Goal: Task Accomplishment & Management: Complete application form

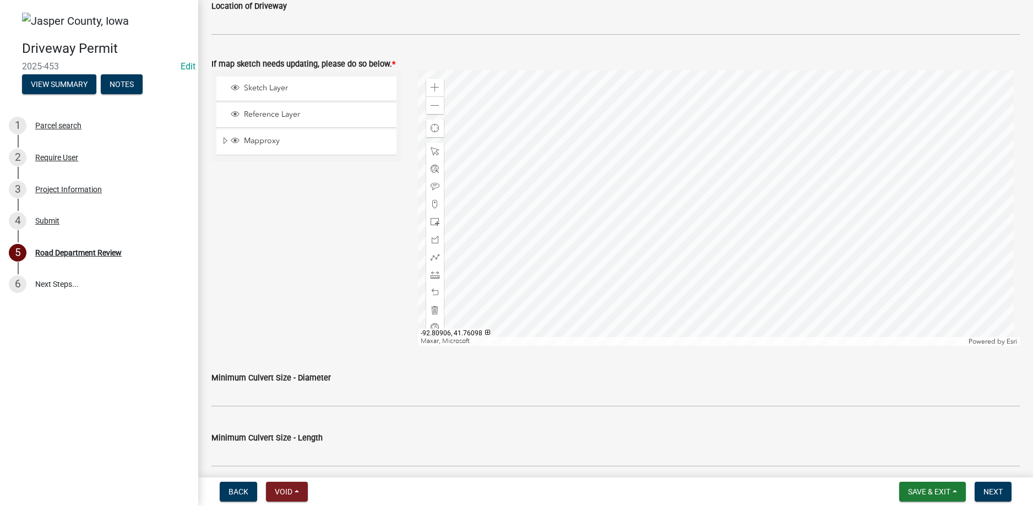
scroll to position [542, 0]
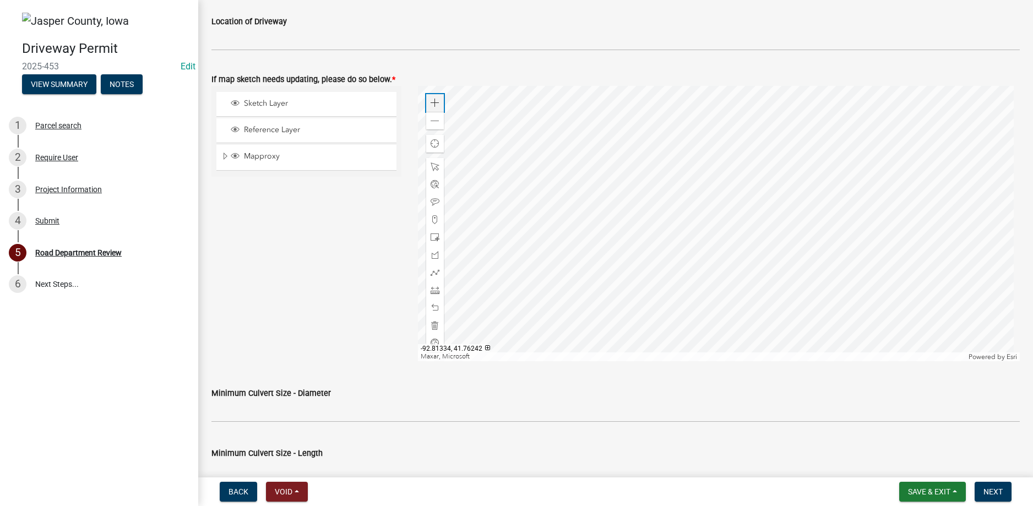
click at [432, 101] on span at bounding box center [435, 103] width 9 height 9
click at [594, 176] on div at bounding box center [719, 223] width 602 height 275
click at [431, 219] on span at bounding box center [435, 219] width 9 height 9
click at [763, 303] on div at bounding box center [719, 223] width 602 height 275
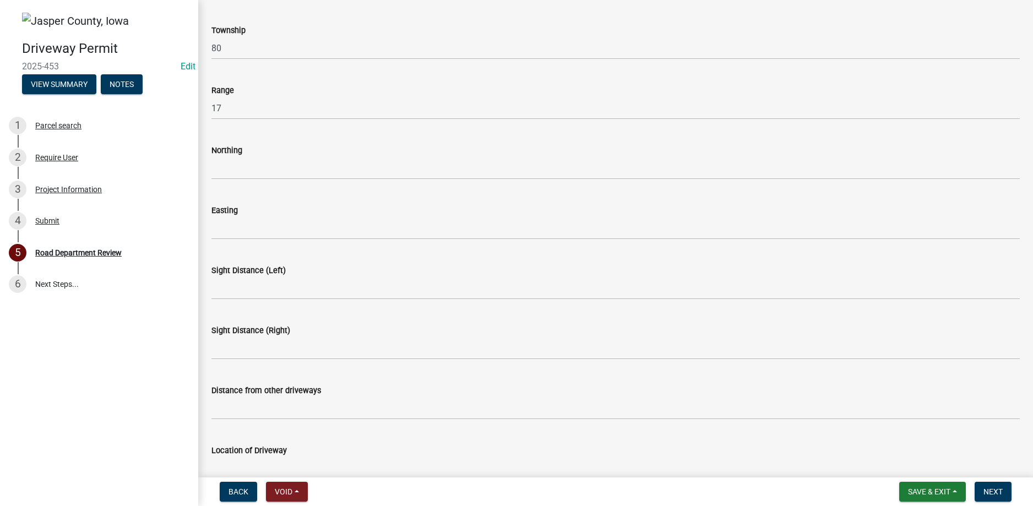
scroll to position [47, 0]
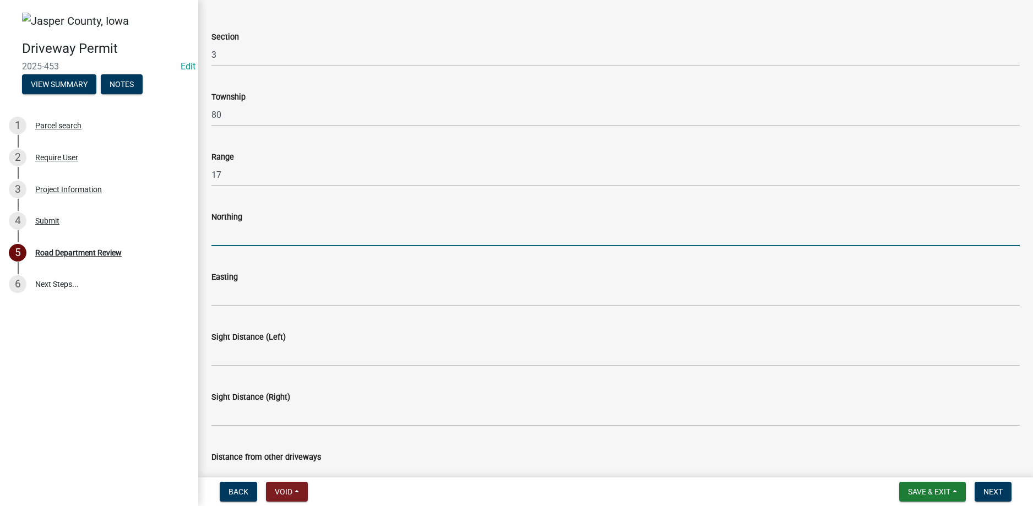
drag, startPoint x: 249, startPoint y: 241, endPoint x: 271, endPoint y: 237, distance: 22.3
click at [251, 241] on input "Northing" at bounding box center [615, 235] width 808 height 23
click at [243, 235] on input "41.760454" at bounding box center [615, 235] width 808 height 23
type input "41.76054"
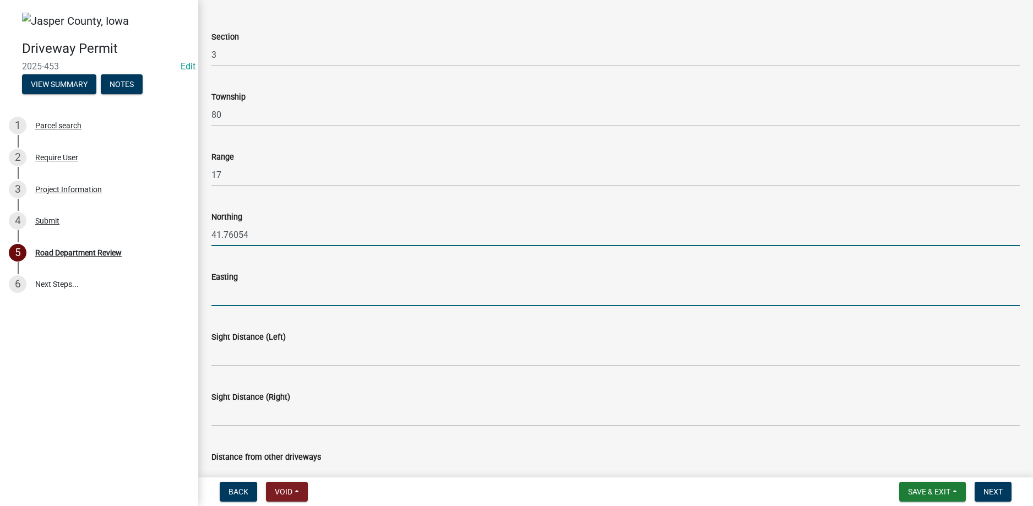
click at [260, 301] on input "Easting" at bounding box center [615, 295] width 808 height 23
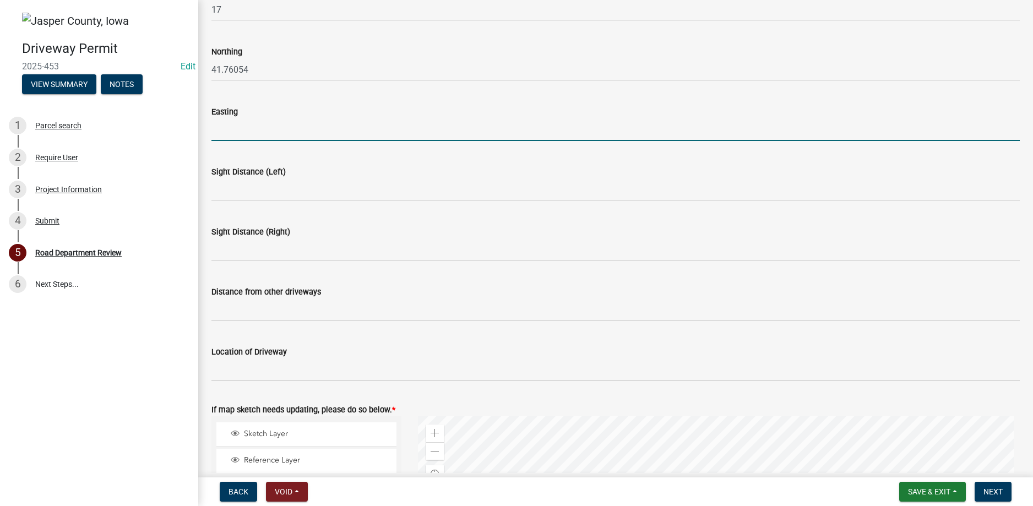
scroll to position [157, 0]
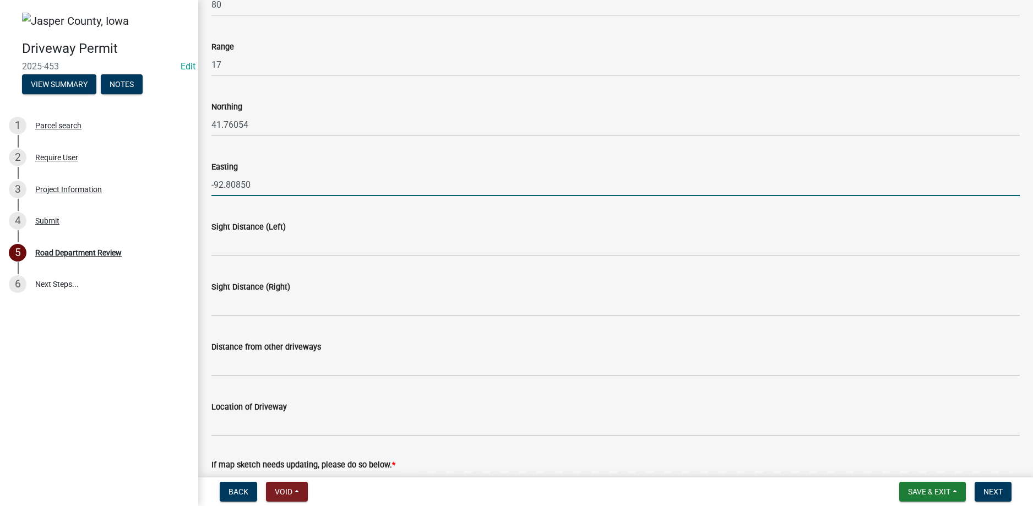
type input "-92.80850"
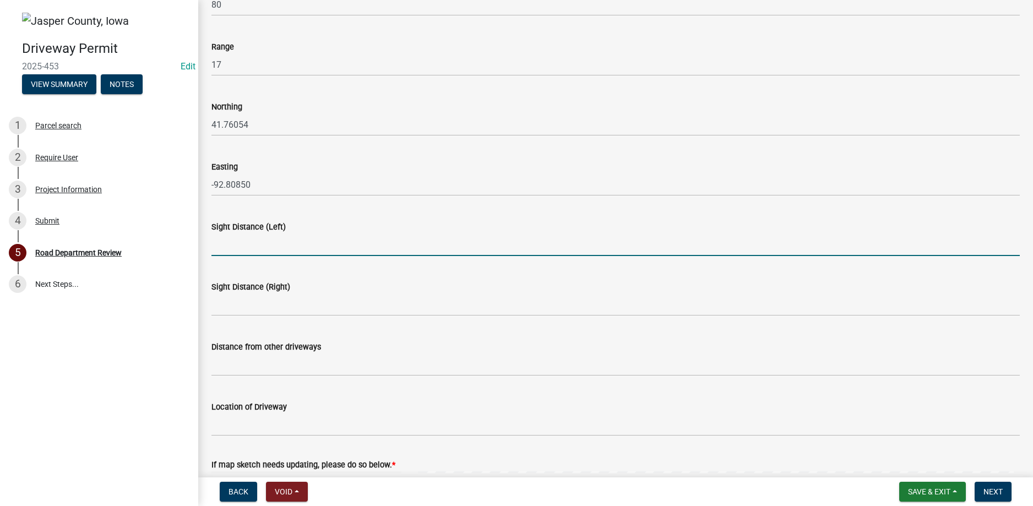
click at [313, 240] on input "Sight Distance (Left)" at bounding box center [615, 244] width 808 height 23
type input "500+"
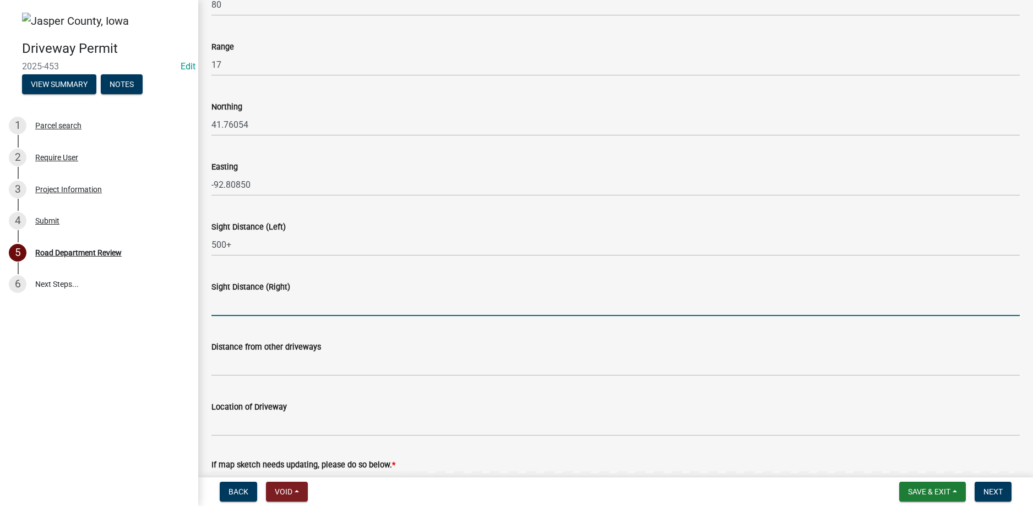
click at [258, 301] on input "Sight Distance (Right)" at bounding box center [615, 305] width 808 height 23
type input "500+"
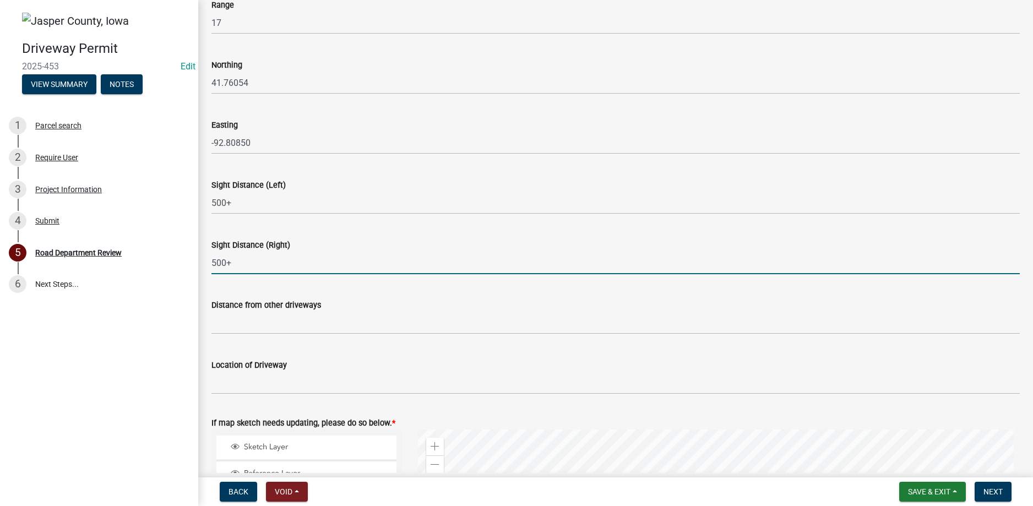
scroll to position [267, 0]
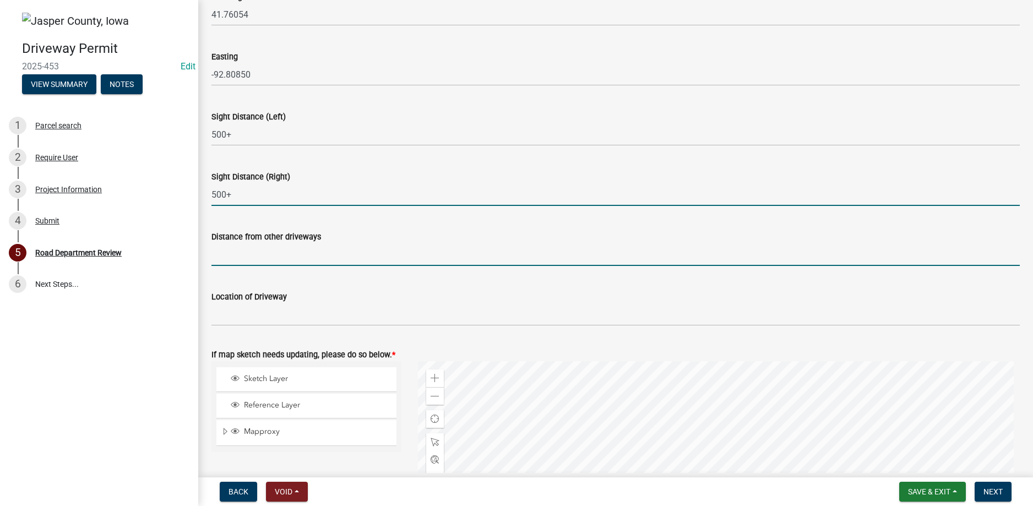
click at [330, 260] on input "Distance from other driveways" at bounding box center [615, 254] width 808 height 23
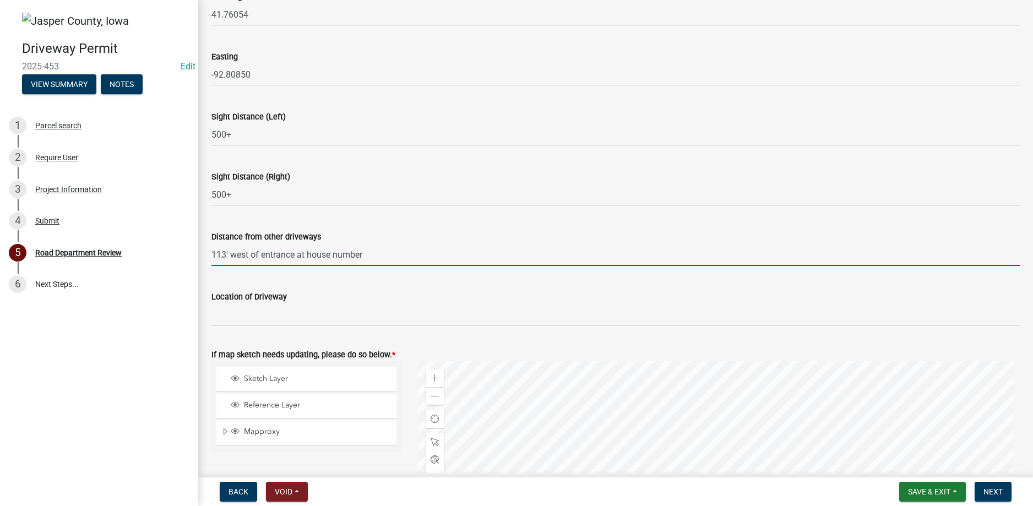
click at [390, 257] on input "113' west of entrance at house number" at bounding box center [615, 254] width 808 height 23
type input "113' west of entrance at [GEOGRAPHIC_DATA][STREET_ADDRESS]"
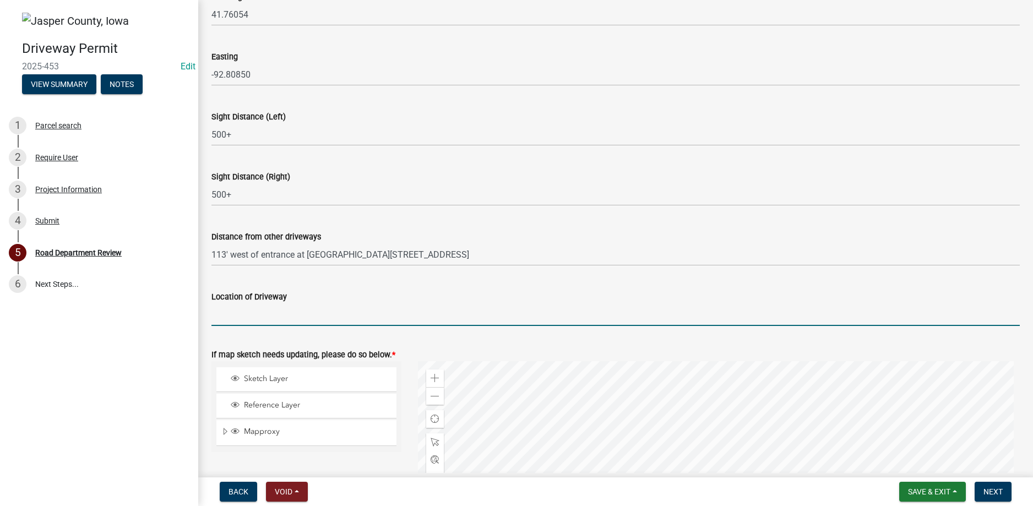
click at [290, 316] on input "Location of Driveway" at bounding box center [615, 314] width 808 height 23
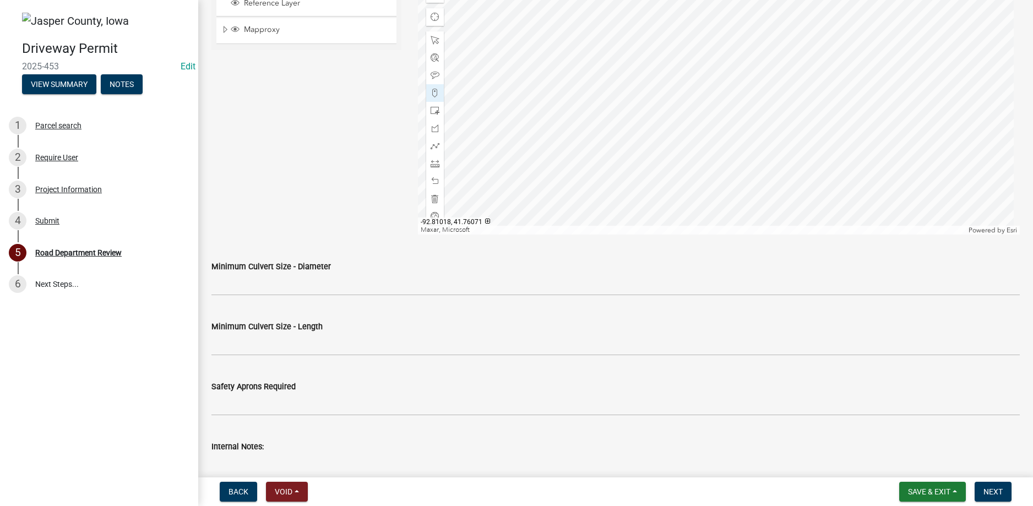
scroll to position [763, 0]
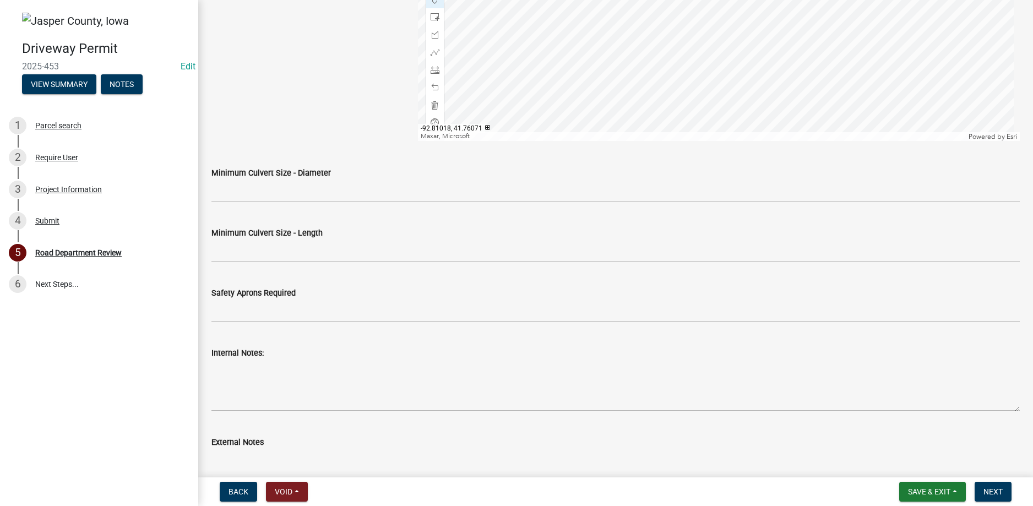
type input "1690' east of E 136th St S on HWY F-27 E"
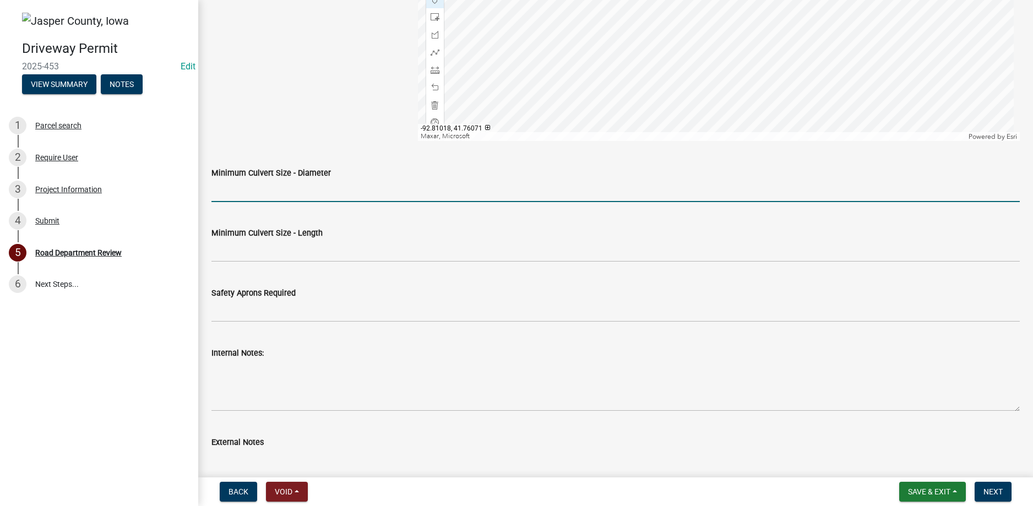
click at [306, 189] on input "Minimum Culvert Size - Diameter" at bounding box center [615, 191] width 808 height 23
type input "15""
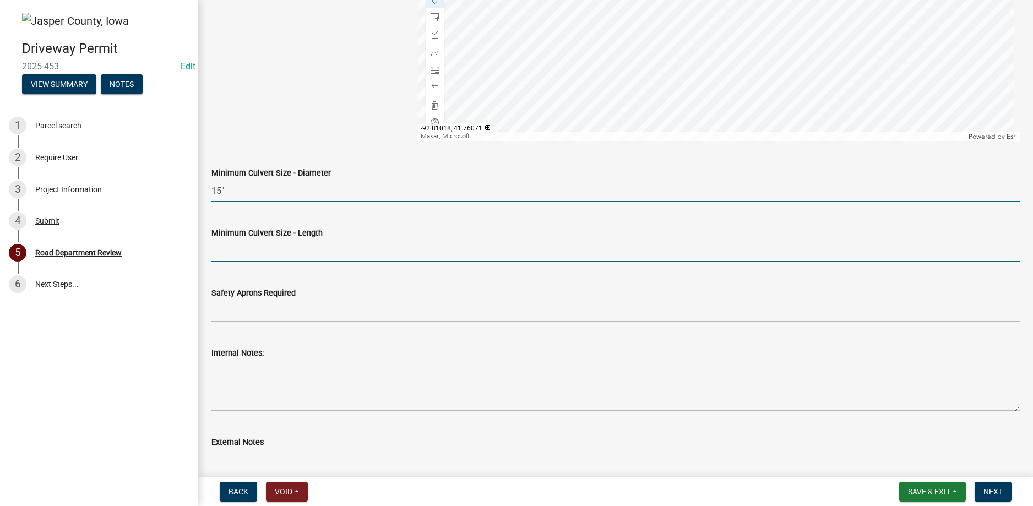
type input "48'"
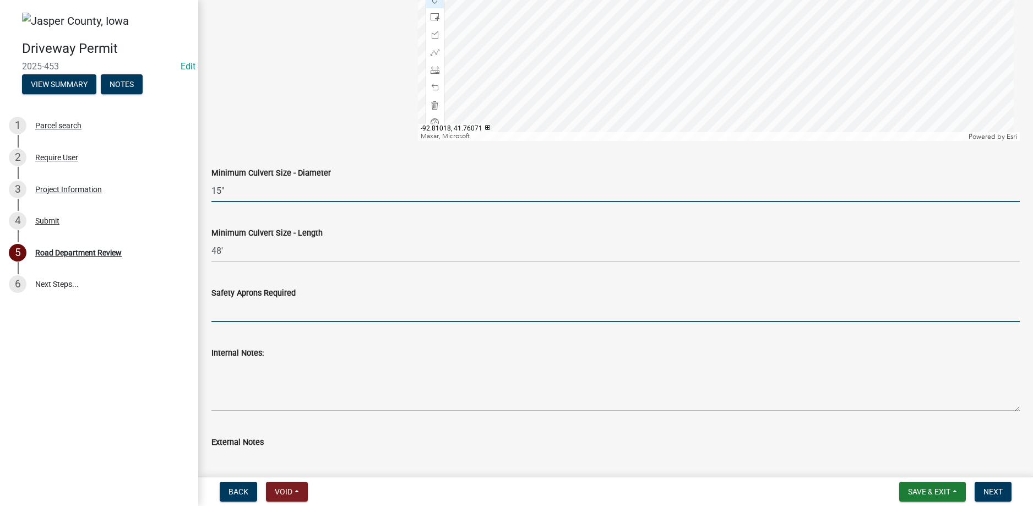
type input "saftey apron required or bevel cut the ends to match the 3:1 slope on the sides…"
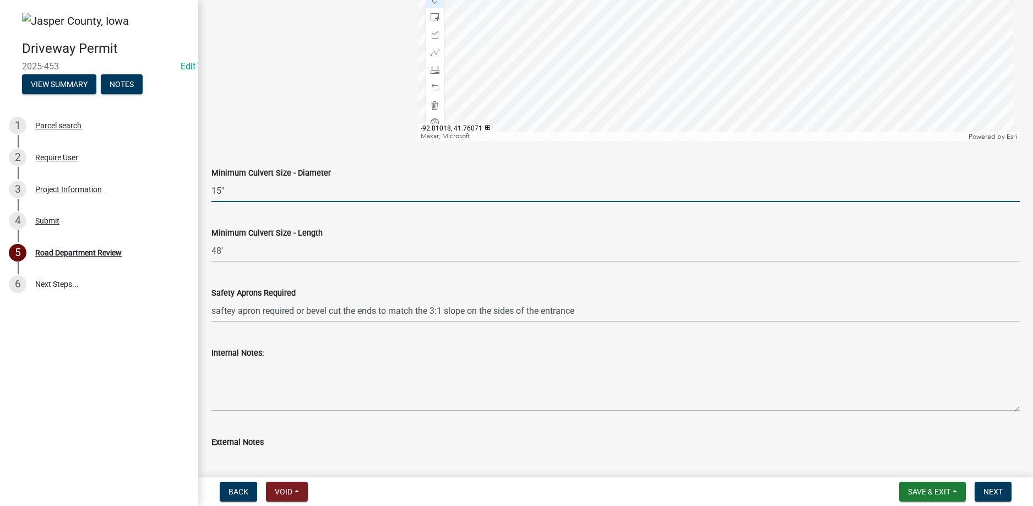
select select "9"
select select "2025"
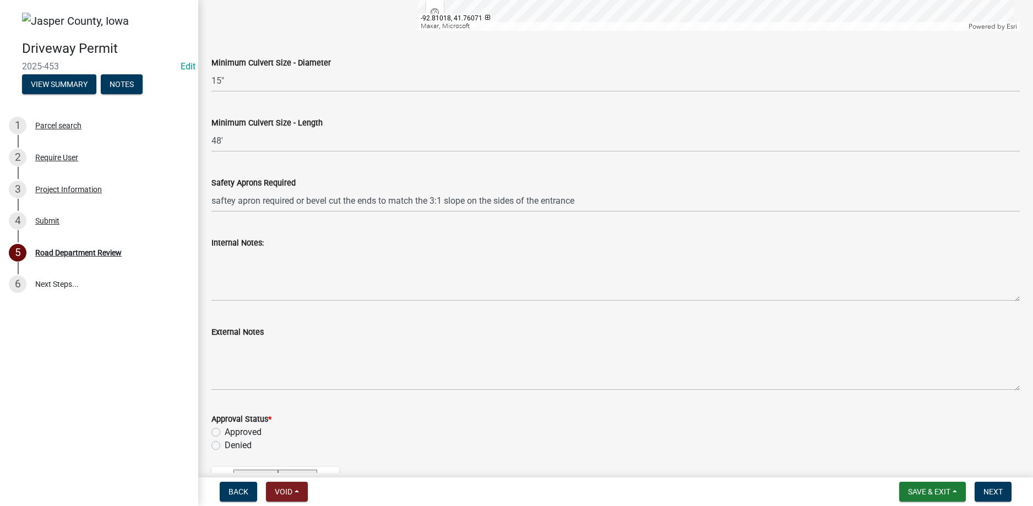
scroll to position [928, 0]
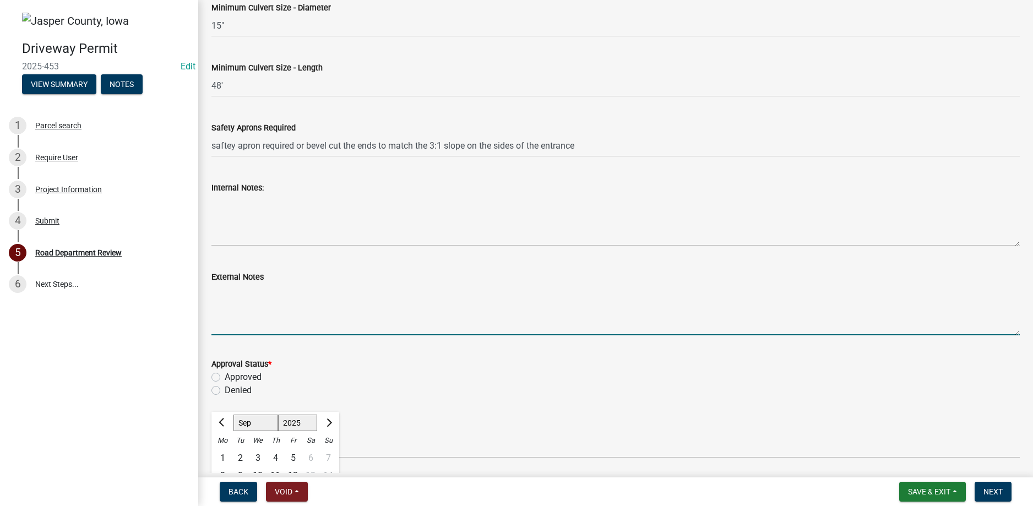
click at [234, 294] on textarea "External Notes" at bounding box center [615, 310] width 808 height 52
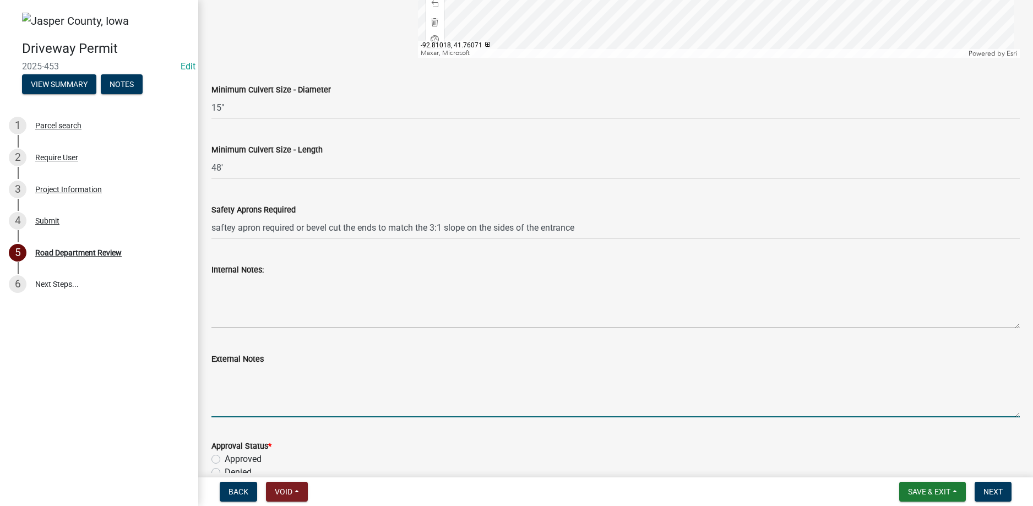
scroll to position [873, 0]
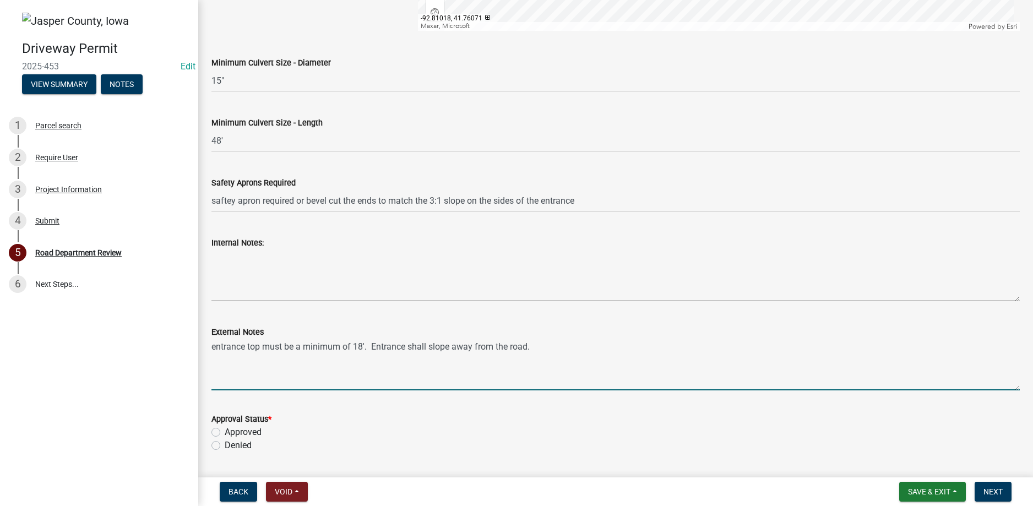
type textarea "entrance top must be a minimum of 18'. Entrance shall slope away from the road."
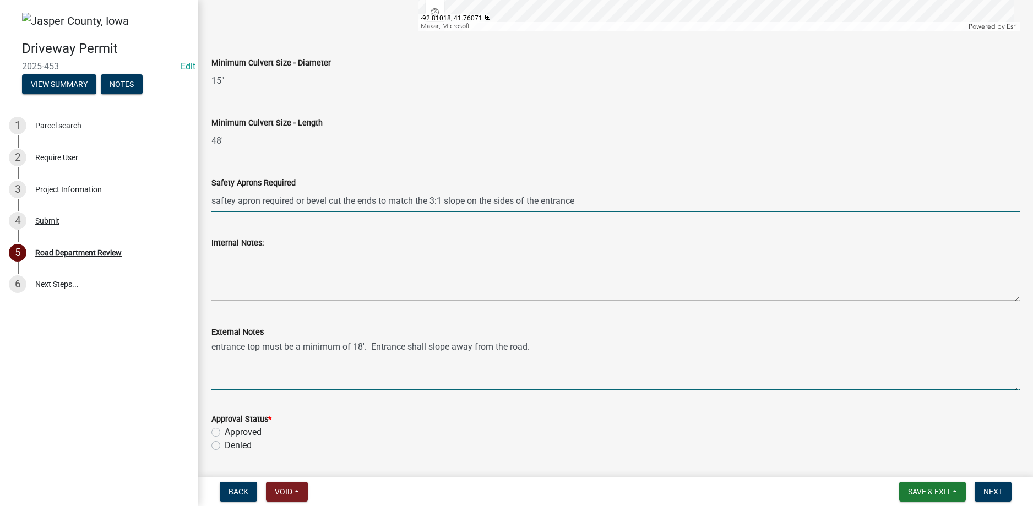
click at [435, 200] on input "saftey apron required or bevel cut the ends to match the 3:1 slope on the sides…" at bounding box center [615, 200] width 808 height 23
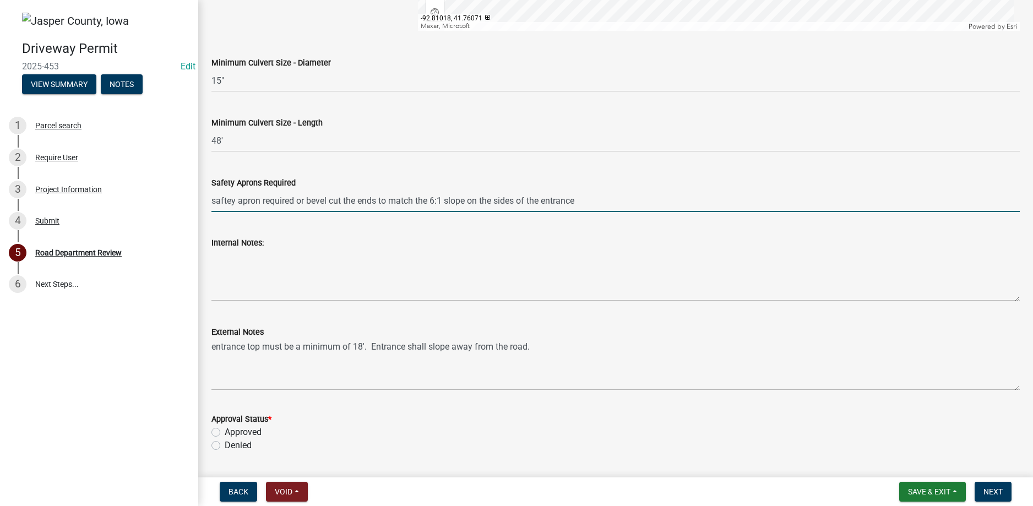
type input "saftey apron required or bevel cut the ends to match the 6:1 slope on the sides…"
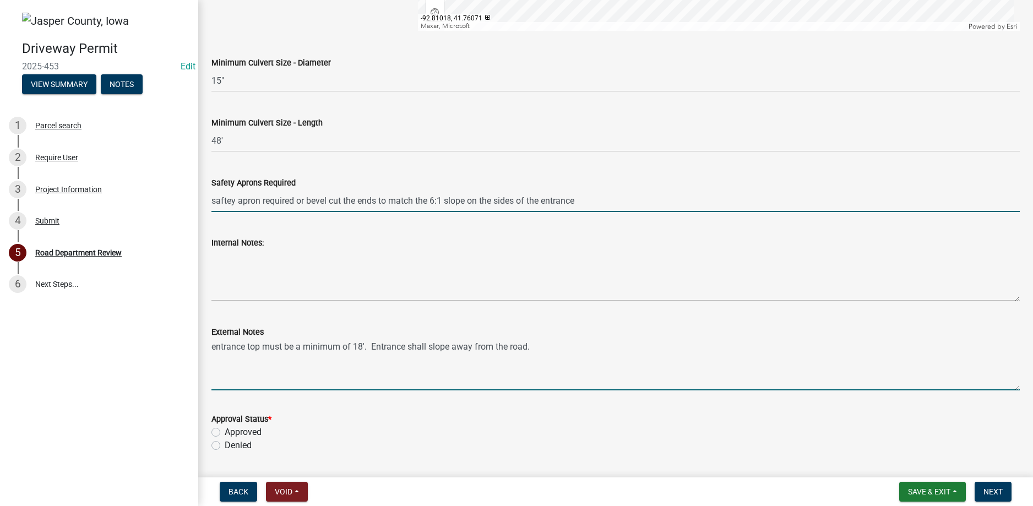
click at [543, 344] on textarea "entrance top must be a minimum of 18'. Entrance shall slope away from the road." at bounding box center [615, 365] width 808 height 52
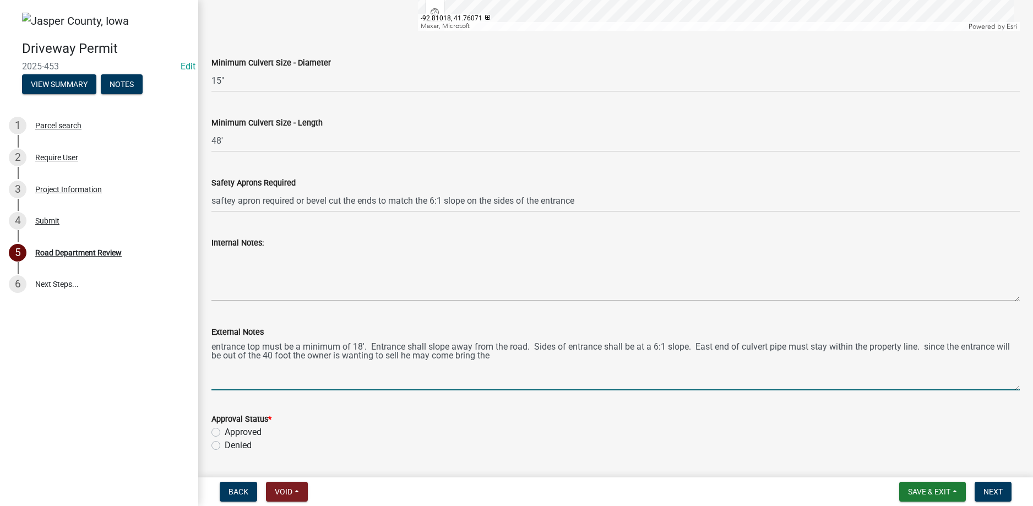
click at [948, 345] on textarea "entrance top must be a minimum of 18'. Entrance shall slope away from the road.…" at bounding box center [615, 365] width 808 height 52
click at [545, 356] on textarea "entrance top must be a minimum of 18'. Entrance shall slope away from the road.…" at bounding box center [615, 365] width 808 height 52
click at [603, 357] on textarea "entrance top must be a minimum of 18'. Entrance shall slope away from the road.…" at bounding box center [615, 365] width 808 height 52
click at [792, 358] on textarea "entrance top must be a minimum of 18'. Entrance shall slope away from the road.…" at bounding box center [615, 365] width 808 height 52
click at [836, 355] on textarea "entrance top must be a minimum of 18'. Entrance shall slope away from the road.…" at bounding box center [615, 365] width 808 height 52
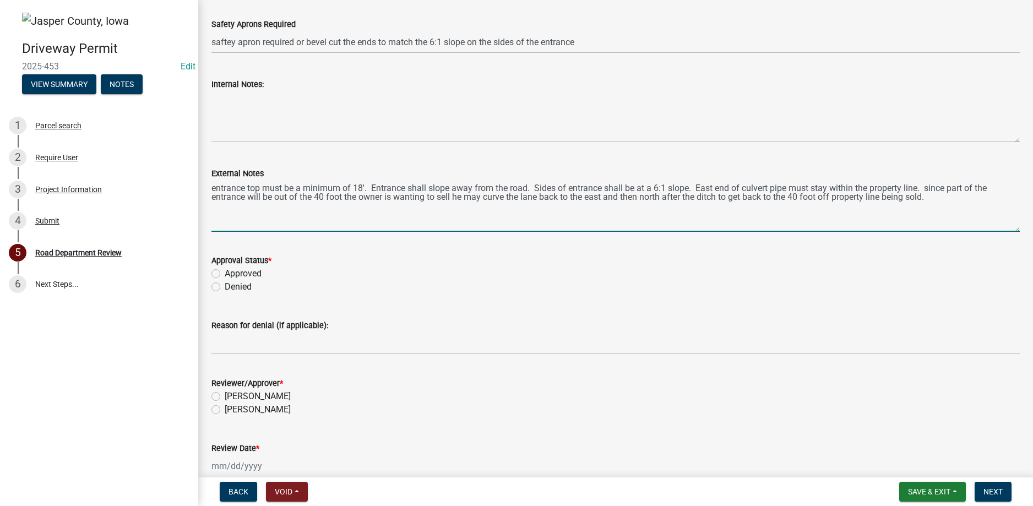
scroll to position [1038, 0]
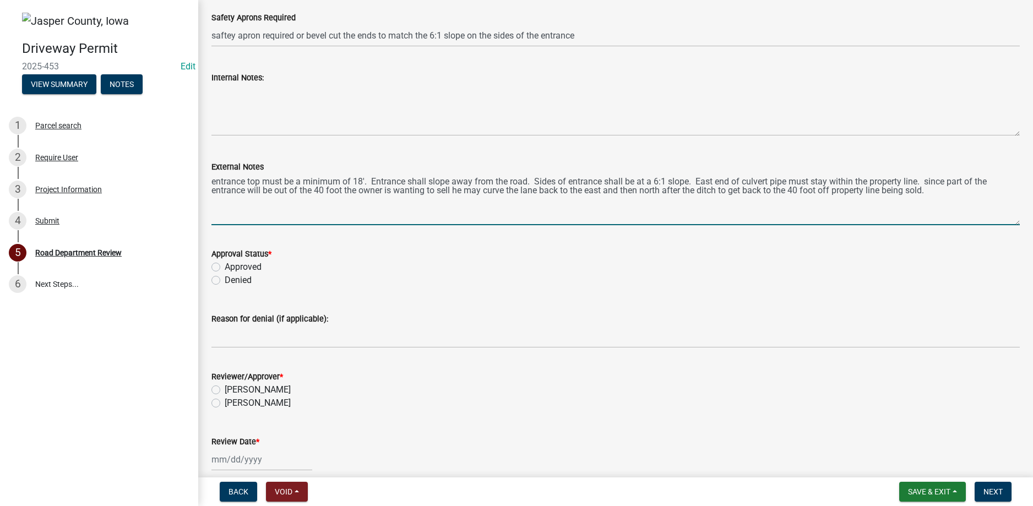
type textarea "entrance top must be a minimum of 18'. Entrance shall slope away from the road.…"
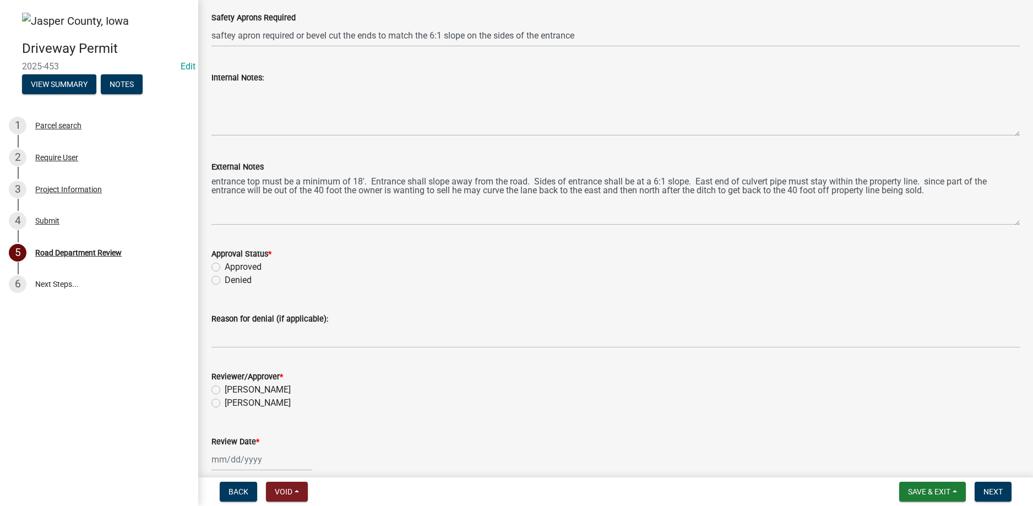
click at [225, 268] on label "Approved" at bounding box center [243, 266] width 37 height 13
click at [225, 268] on input "Approved" at bounding box center [228, 263] width 7 height 7
radio input "true"
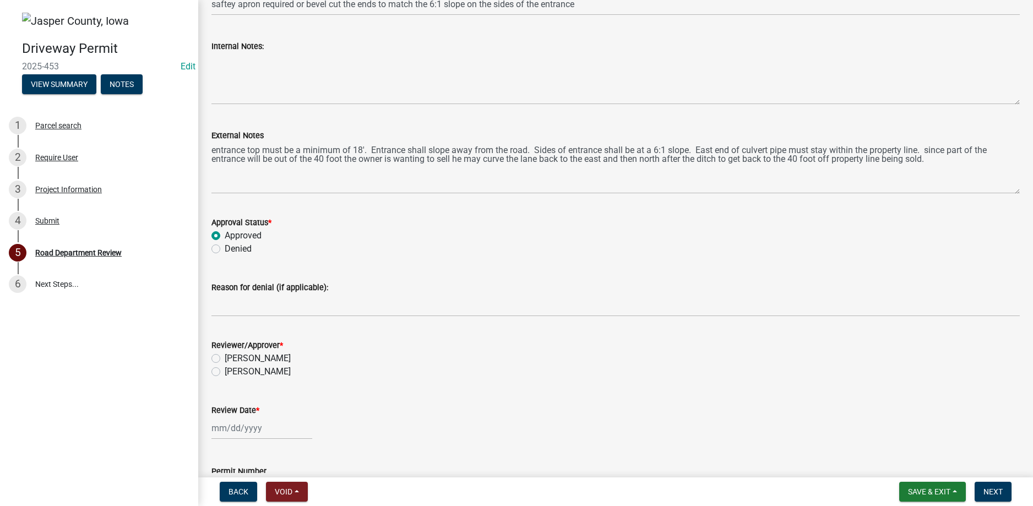
scroll to position [1148, 0]
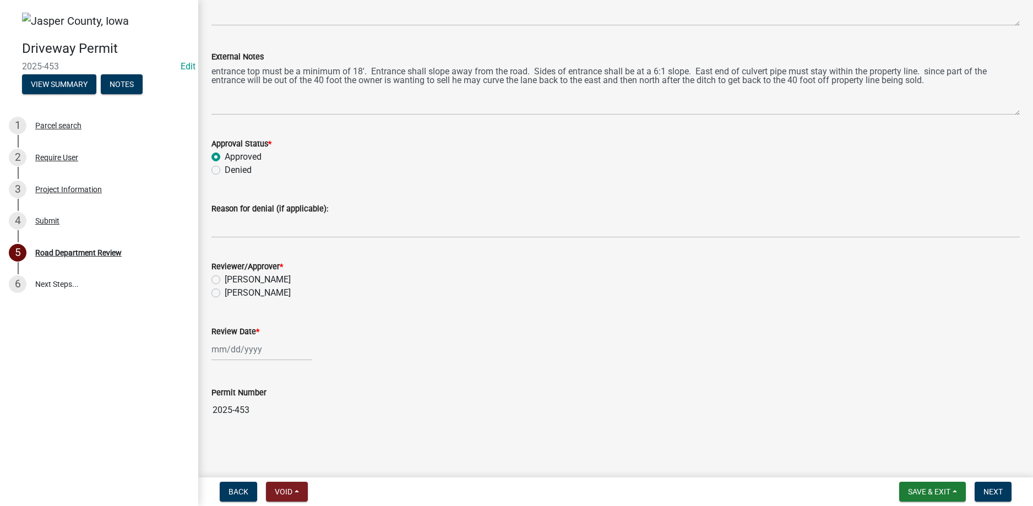
click at [225, 294] on label "[PERSON_NAME]" at bounding box center [258, 292] width 66 height 13
click at [225, 294] on input "[PERSON_NAME]" at bounding box center [228, 289] width 7 height 7
radio input "true"
click at [245, 352] on div at bounding box center [261, 349] width 101 height 23
select select "9"
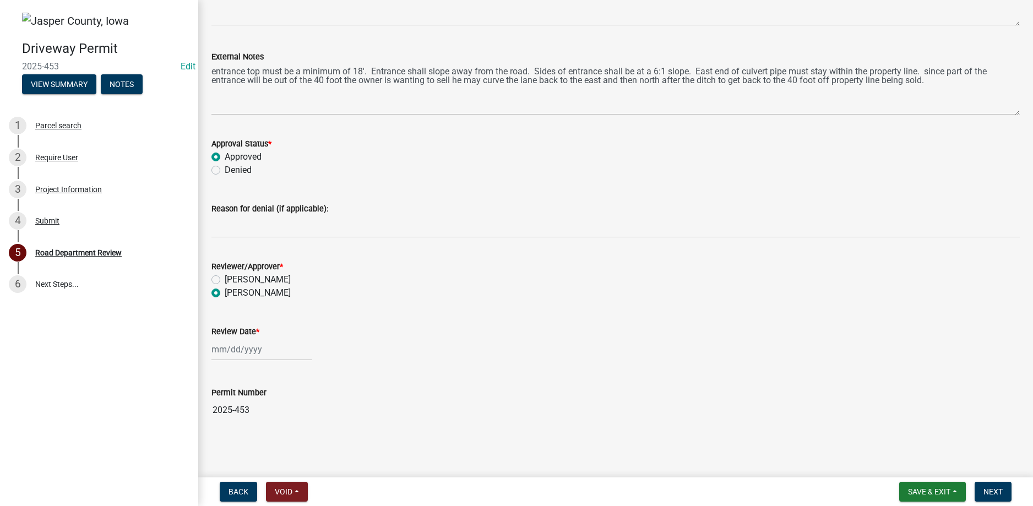
select select "2025"
click at [258, 274] on div "17" at bounding box center [258, 273] width 18 height 18
type input "[DATE]"
click at [1000, 489] on span "Next" at bounding box center [993, 491] width 19 height 9
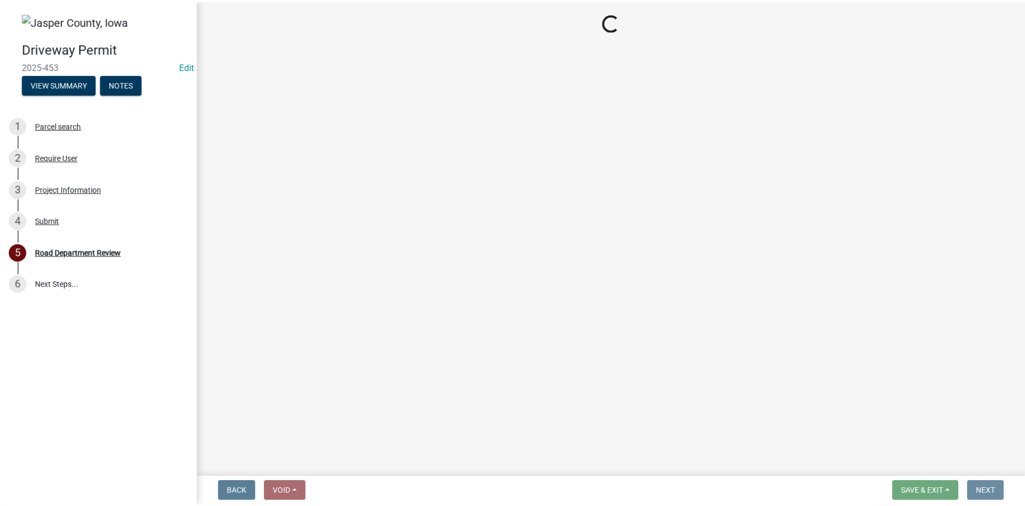
scroll to position [0, 0]
